Goal: Information Seeking & Learning: Find specific page/section

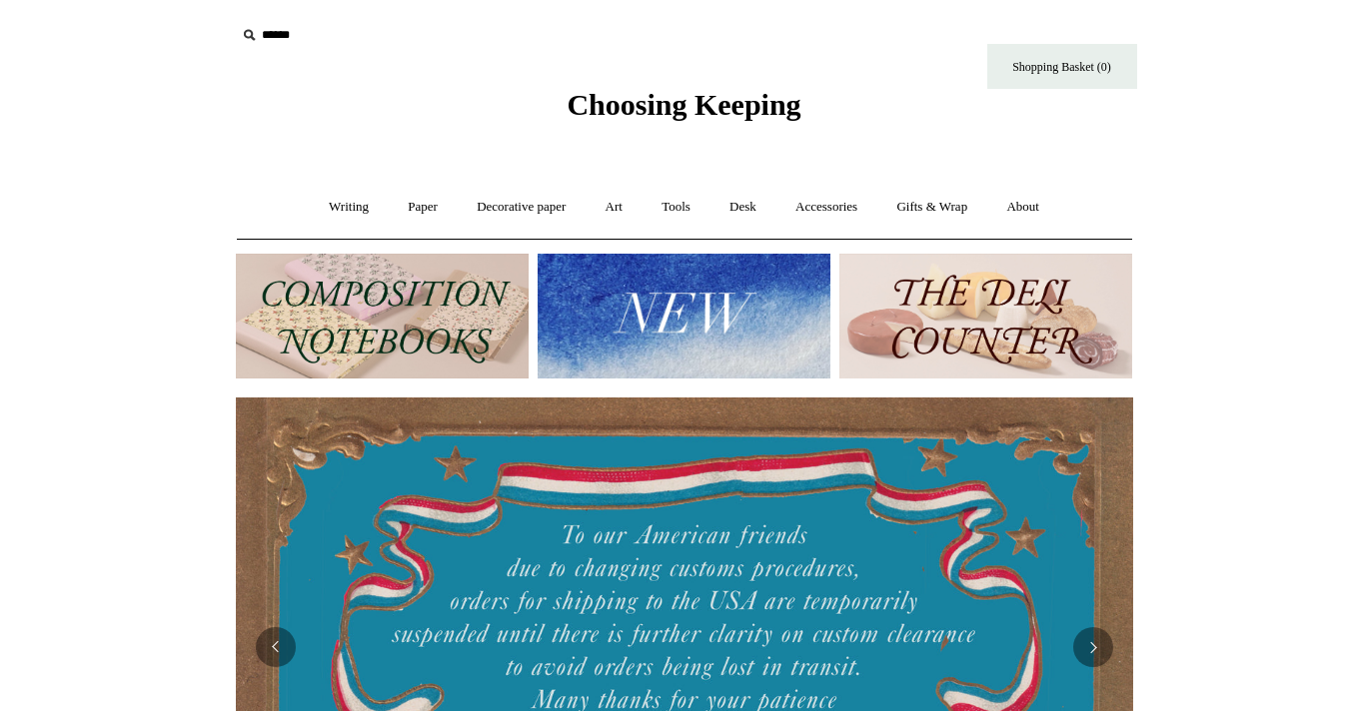
click at [700, 350] on img at bounding box center [684, 316] width 293 height 125
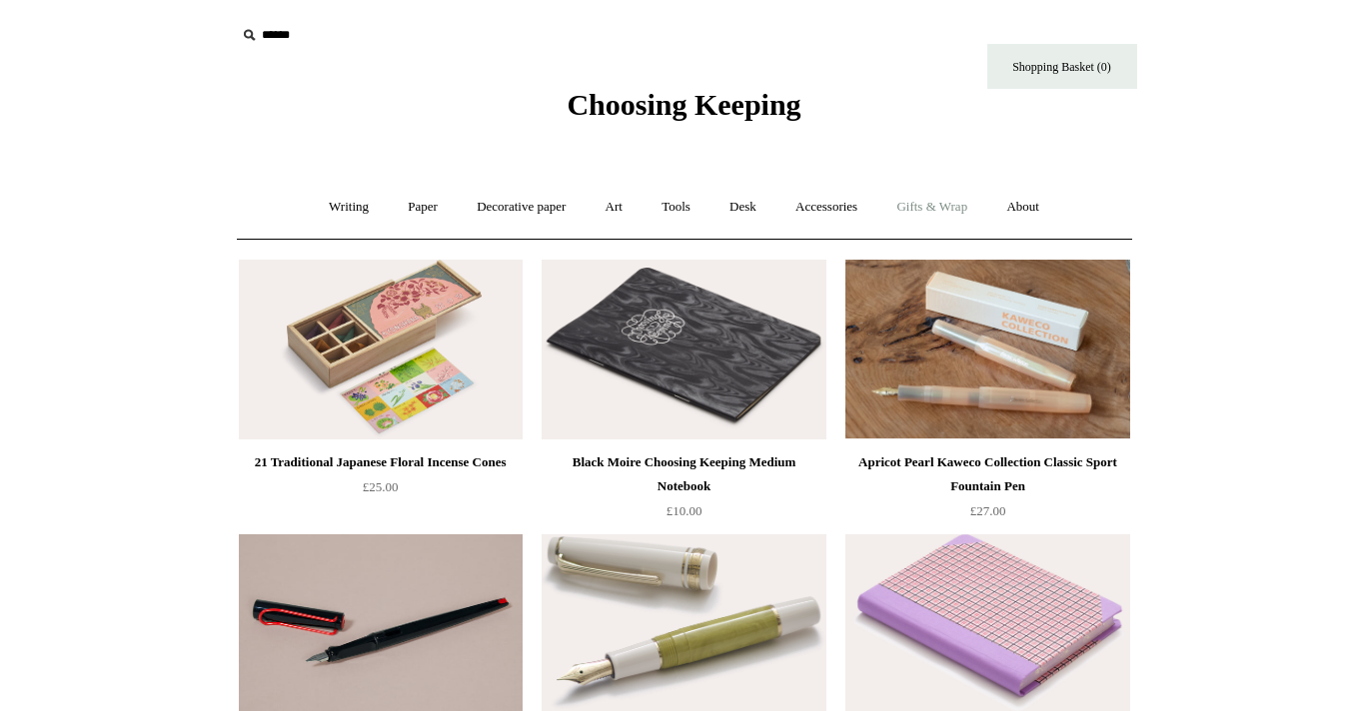
click at [921, 206] on link "Gifts & Wrap +" at bounding box center [931, 207] width 107 height 53
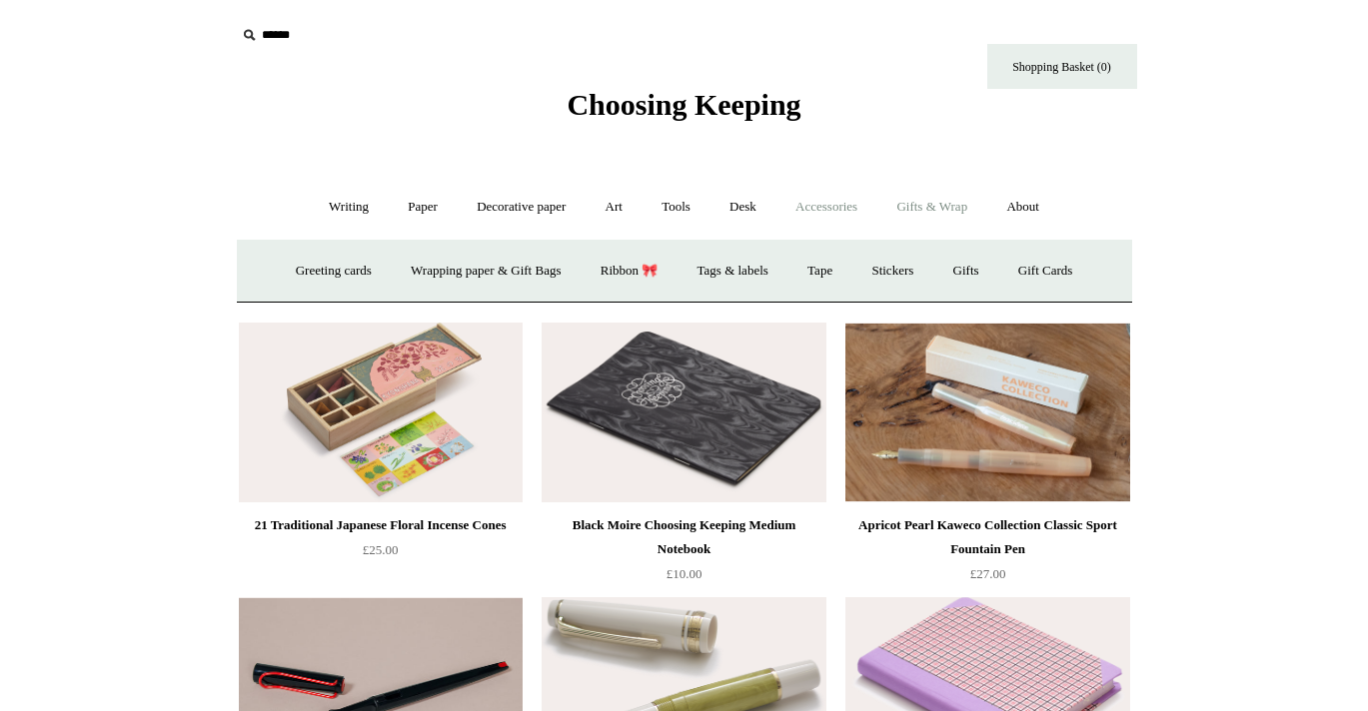
click at [839, 194] on link "Accessories +" at bounding box center [826, 207] width 98 height 53
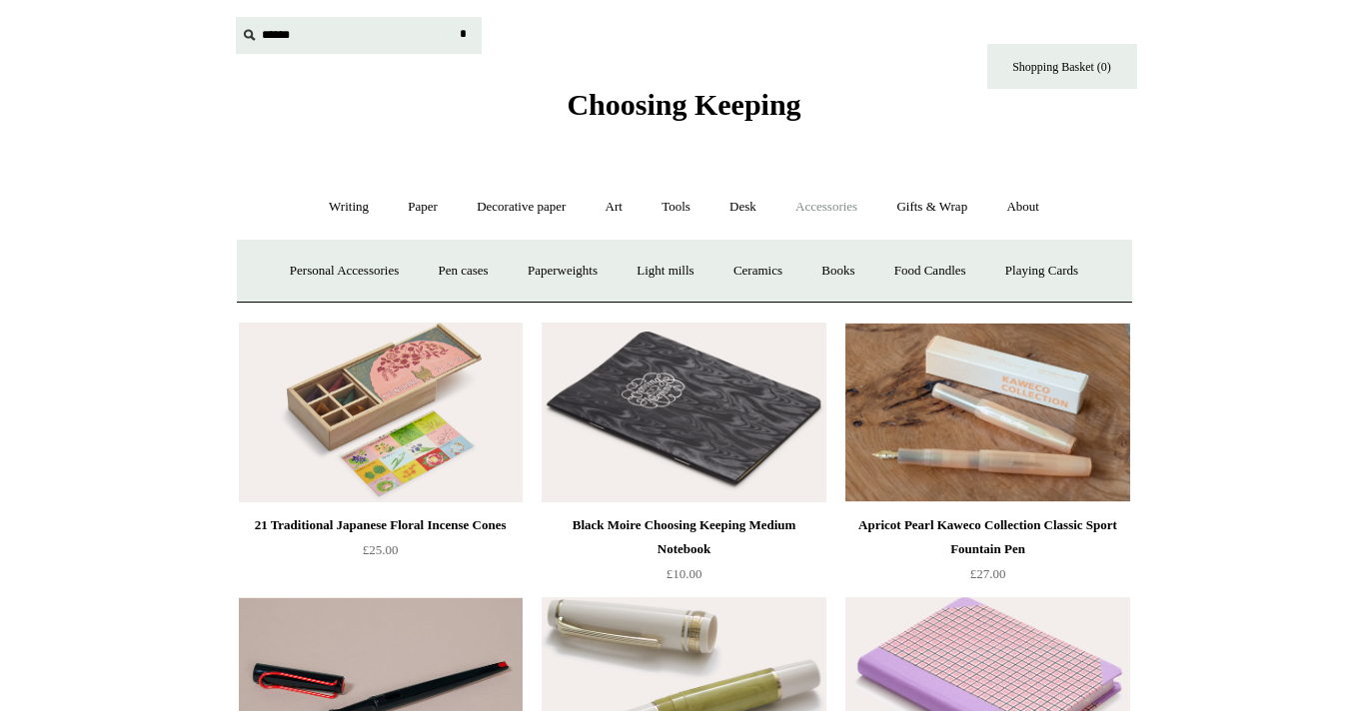
click at [296, 37] on input "text" at bounding box center [359, 35] width 246 height 37
type input "*********"
click at [454, 17] on input "*" at bounding box center [464, 34] width 20 height 35
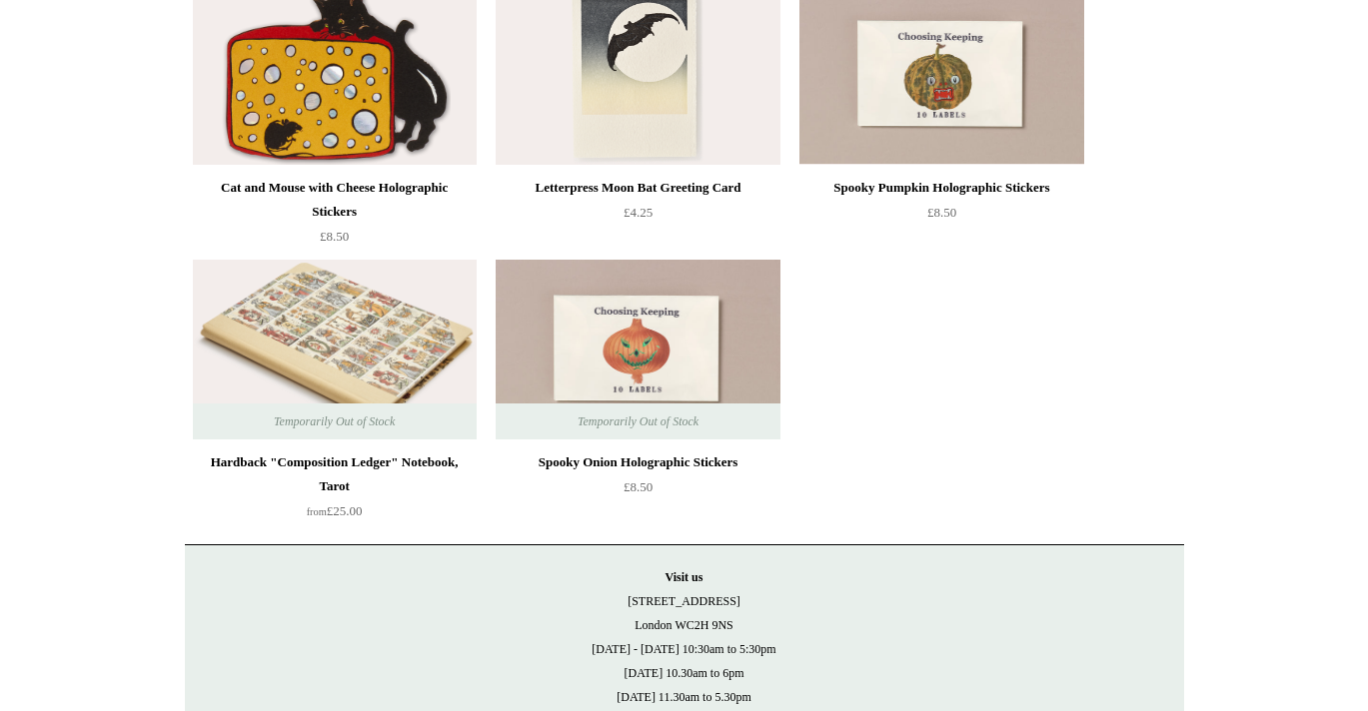
scroll to position [2085, 0]
